Goal: Check status: Check status

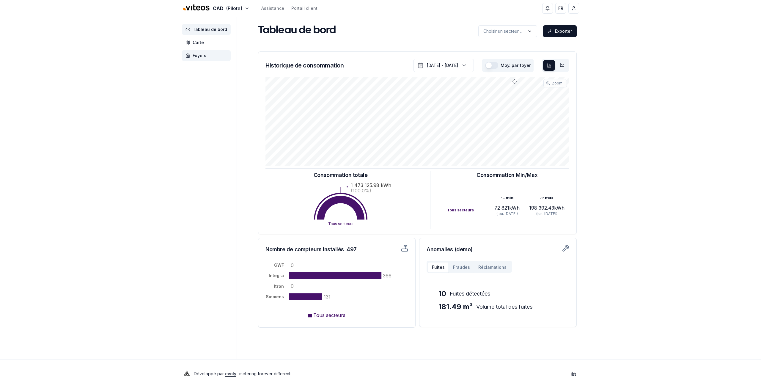
click at [206, 53] on span "Foyers" at bounding box center [206, 55] width 49 height 11
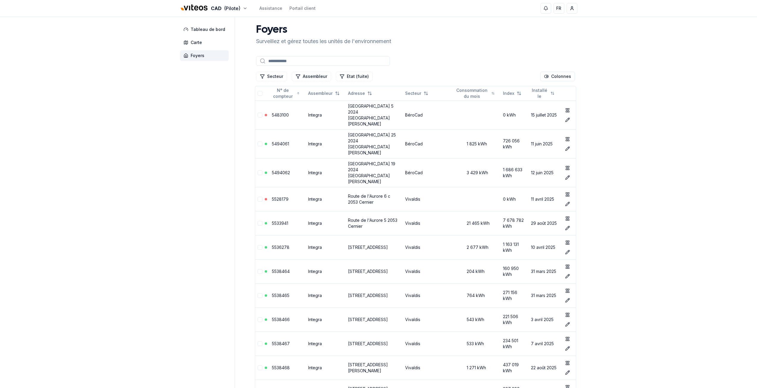
click at [301, 60] on input at bounding box center [323, 61] width 134 height 10
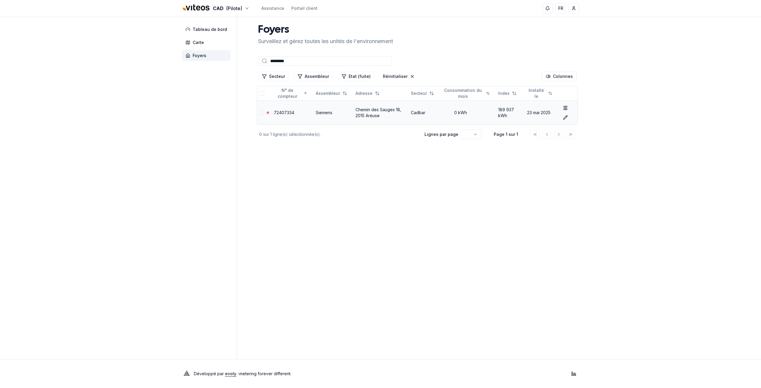
type input "*********"
click at [292, 115] on td "72407334" at bounding box center [292, 113] width 42 height 24
click at [568, 108] on button "show" at bounding box center [566, 108] width 10 height 10
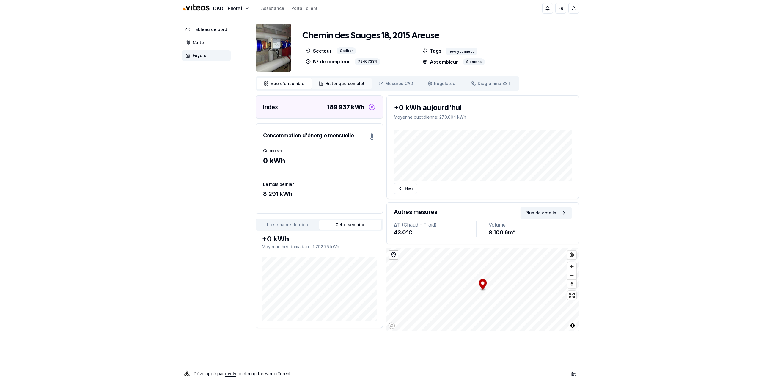
click at [336, 86] on span "Historique complet" at bounding box center [344, 84] width 39 height 6
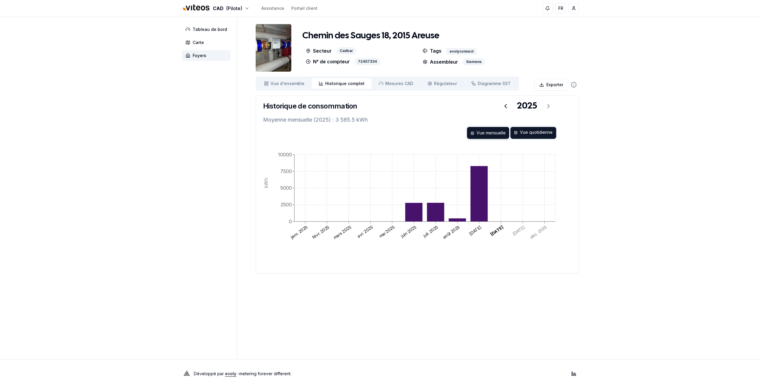
click at [525, 130] on div "Vue quotidienne" at bounding box center [534, 133] width 46 height 12
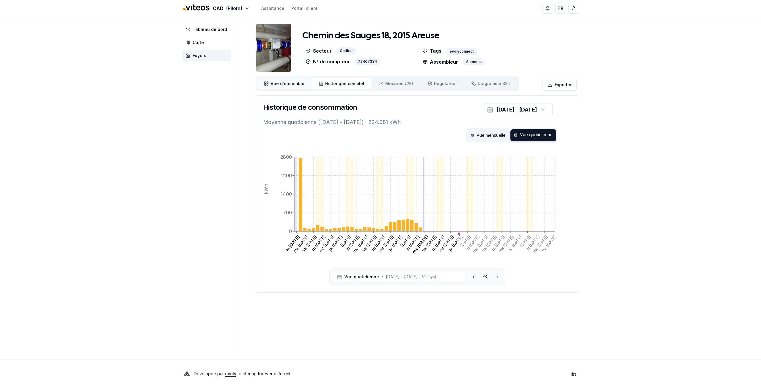
click at [285, 85] on span "Vue d'ensemble" at bounding box center [288, 84] width 34 height 6
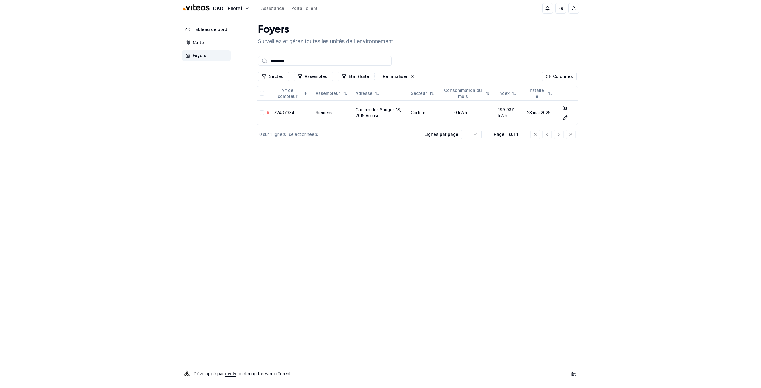
click at [288, 63] on input "*********" at bounding box center [325, 61] width 134 height 10
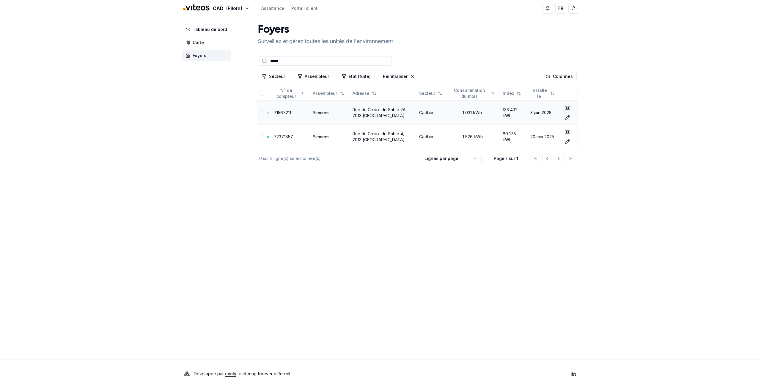
type input "*****"
click at [282, 114] on link "71567211" at bounding box center [282, 112] width 17 height 5
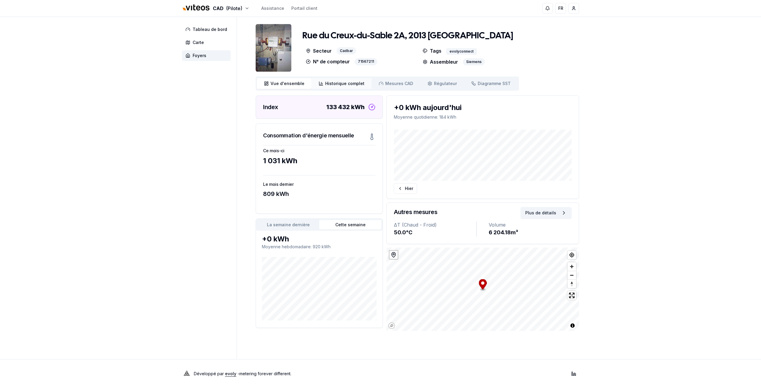
click at [333, 80] on link "Historique complet Historique" at bounding box center [342, 83] width 60 height 11
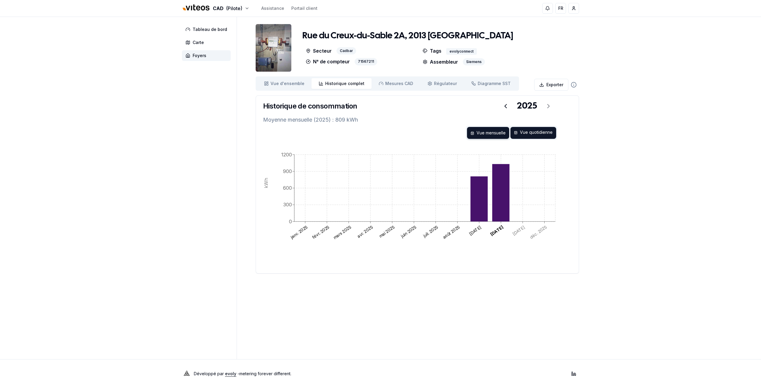
click at [531, 133] on div "Vue quotidienne" at bounding box center [534, 133] width 46 height 12
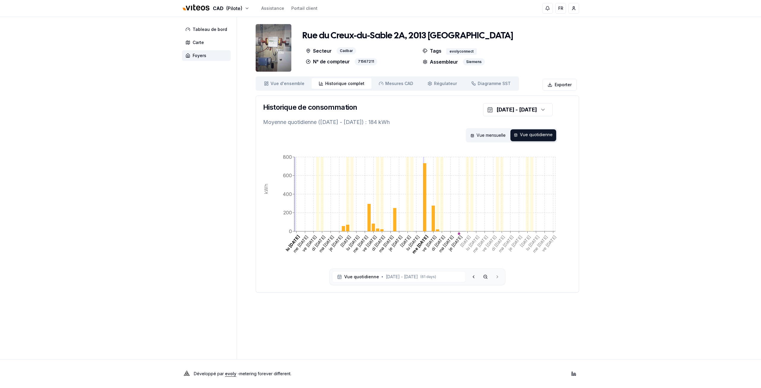
drag, startPoint x: 128, startPoint y: 131, endPoint x: 140, endPoint y: 129, distance: 11.4
click at [128, 131] on div "CAD (Pilote) Assistance Portail client FR [PERSON_NAME] Tableau de bord Carte F…" at bounding box center [380, 194] width 761 height 388
click at [79, 165] on div "CAD (Pilote) Assistance Portail client FR [PERSON_NAME] Tableau de bord Carte F…" at bounding box center [380, 194] width 761 height 388
